Goal: Information Seeking & Learning: Learn about a topic

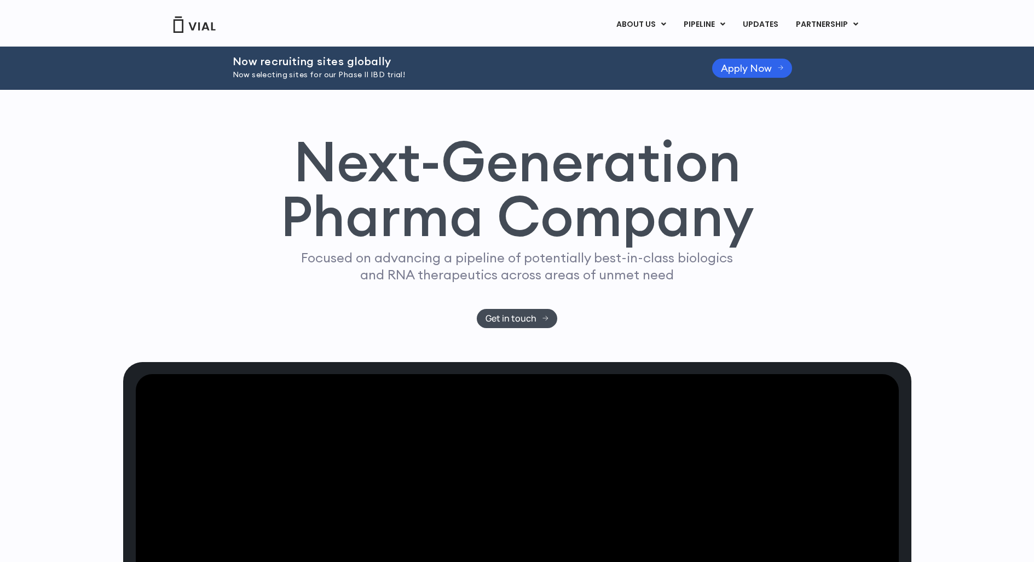
click at [197, 24] on img at bounding box center [194, 24] width 44 height 16
click at [781, 61] on link "Apply Now" at bounding box center [752, 68] width 80 height 19
click at [802, 257] on div "Next-Generation Pharma Company Focused on advancing a pipeline of potentially b…" at bounding box center [517, 231] width 701 height 194
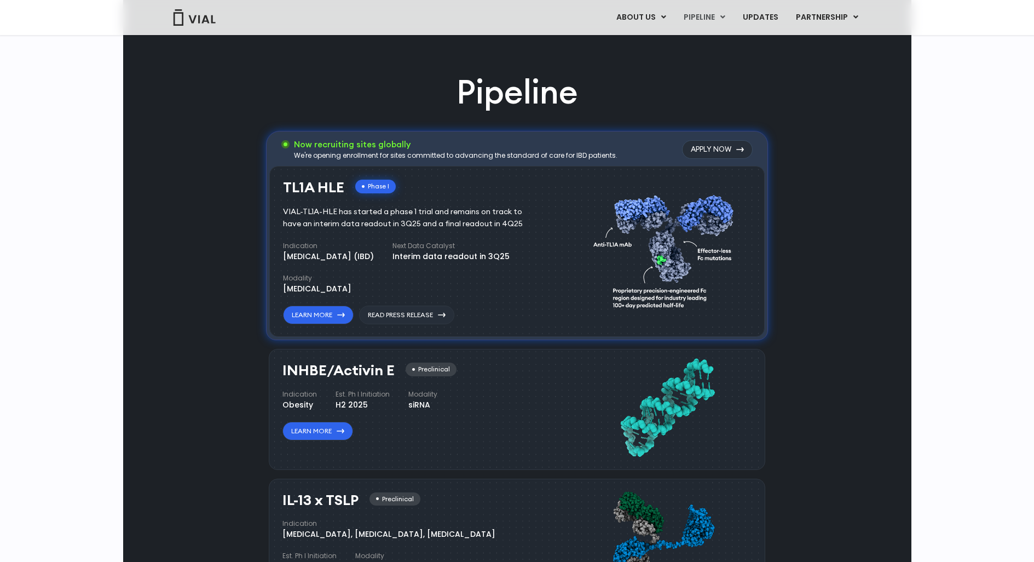
scroll to position [712, 0]
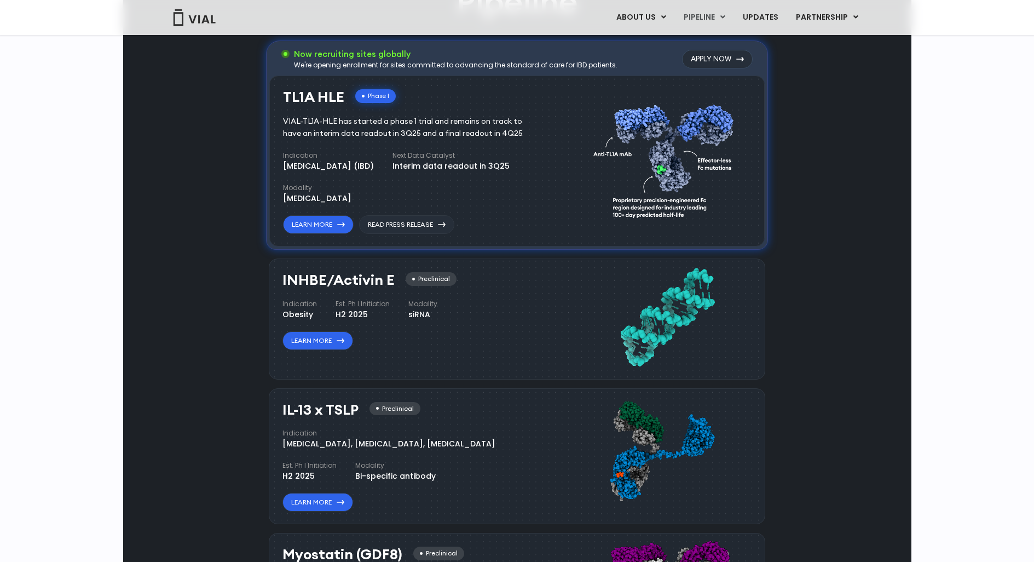
drag, startPoint x: 969, startPoint y: 301, endPoint x: 940, endPoint y: 55, distance: 247.5
